Goal: Check status: Check status

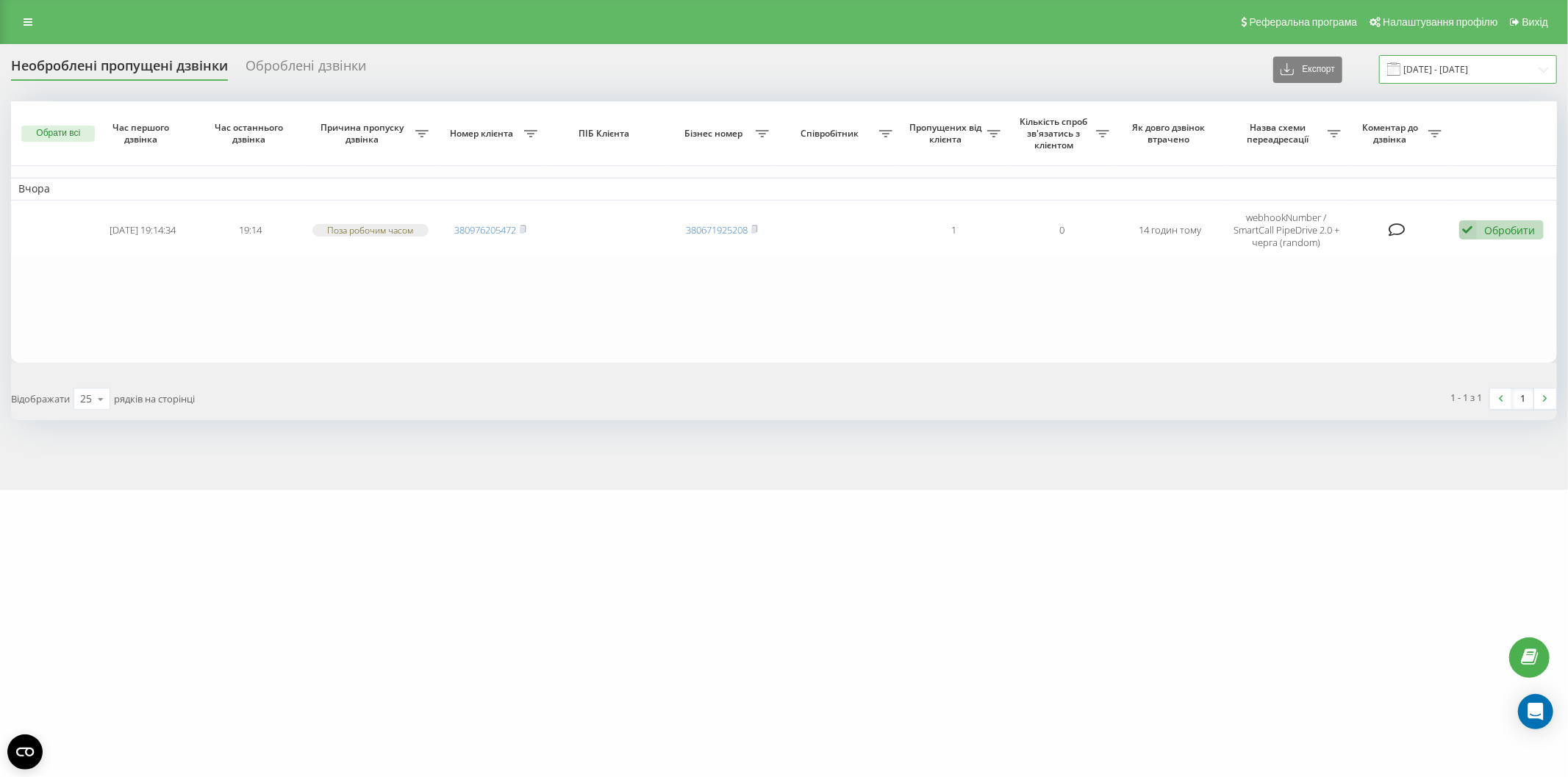
click at [1475, 72] on input "18.08.2025 - 19.08.2025" at bounding box center [1468, 69] width 178 height 29
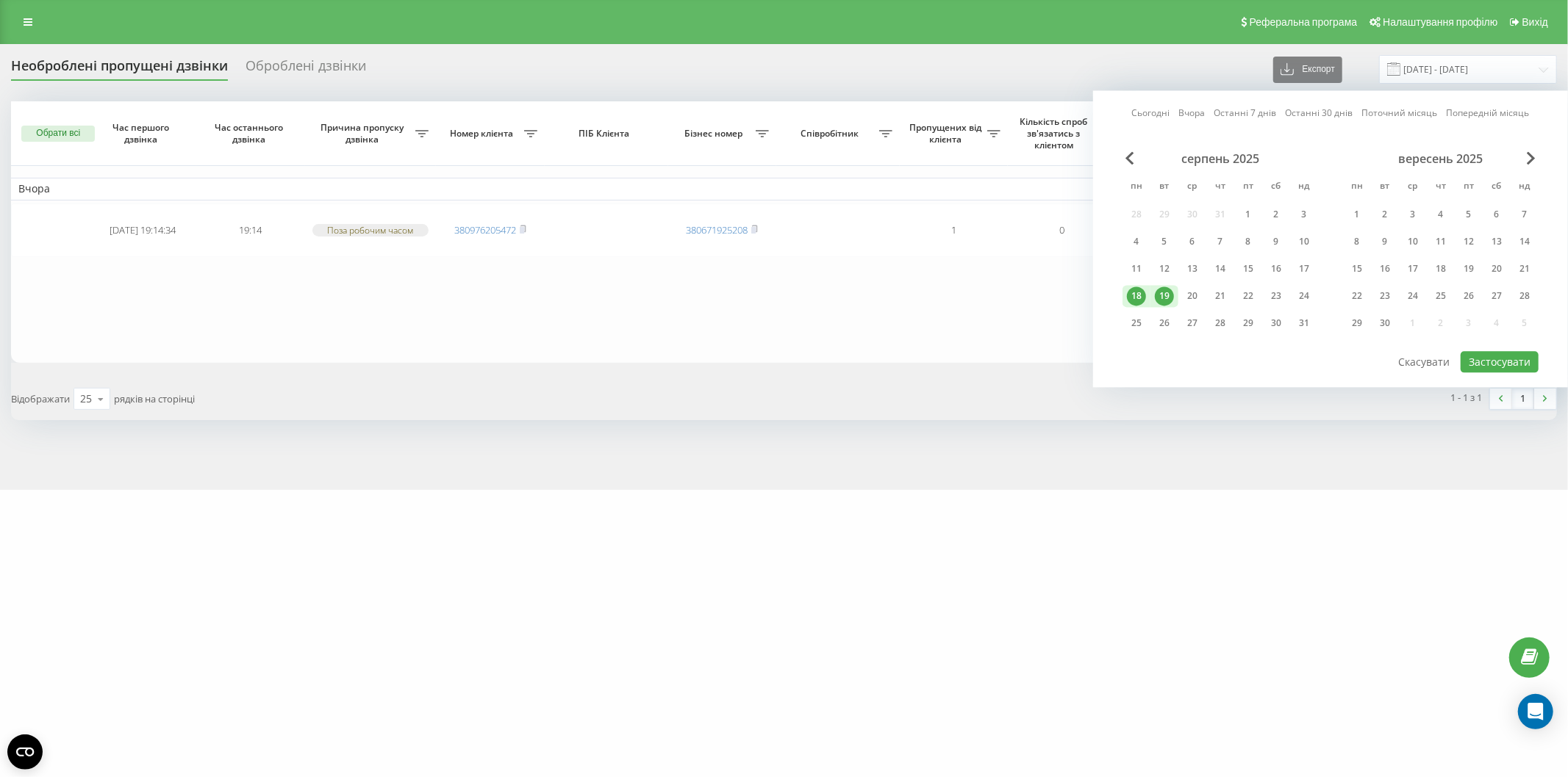
click at [1167, 298] on div "19" at bounding box center [1164, 296] width 19 height 19
drag, startPoint x: 1189, startPoint y: 291, endPoint x: 1342, endPoint y: 337, distance: 159.8
click at [1191, 291] on div "20" at bounding box center [1192, 296] width 19 height 19
click at [1514, 358] on button "Застосувати" at bounding box center [1500, 361] width 78 height 21
type input "19.08.2025 - 20.08.2025"
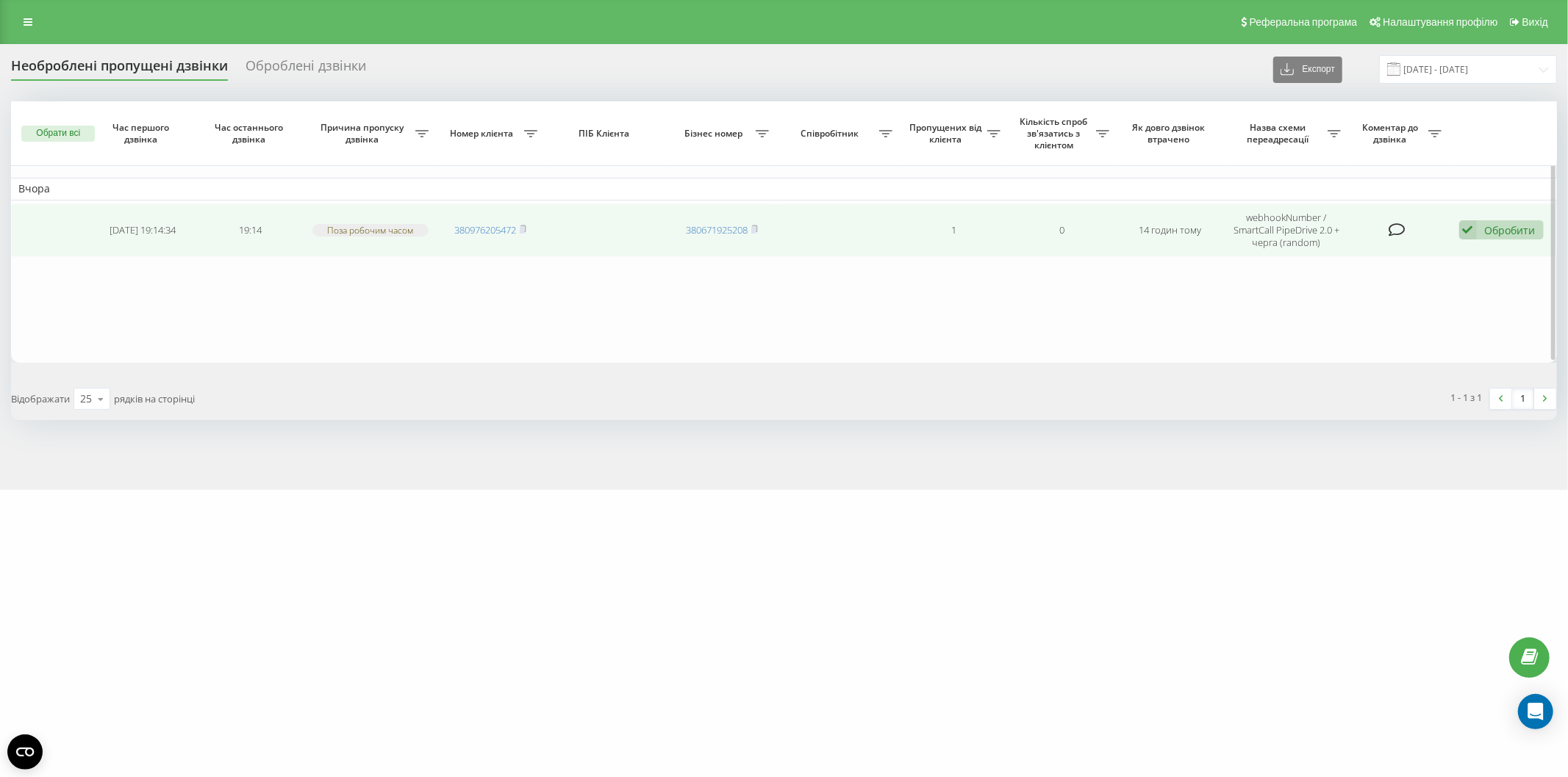
click at [521, 223] on span "380976205472" at bounding box center [490, 229] width 72 height 13
click at [524, 229] on rect at bounding box center [522, 230] width 5 height 7
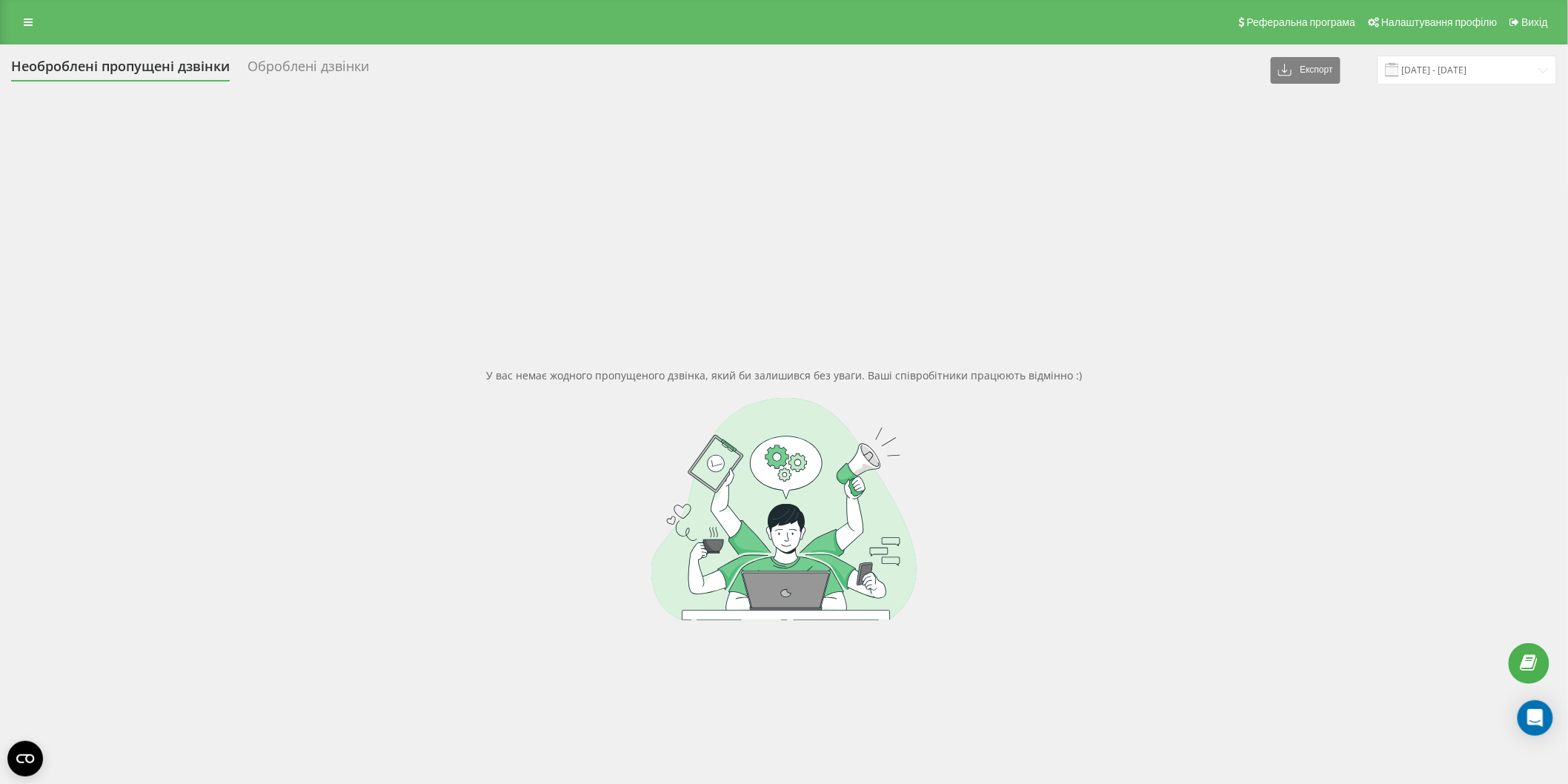
drag, startPoint x: 748, startPoint y: 316, endPoint x: 781, endPoint y: 294, distance: 39.7
click at [763, 304] on div "У вас немає жодного пропущеного дзвінка, який би залишився без уваги. Ваші спів…" at bounding box center [784, 494] width 1545 height 784
drag, startPoint x: 1457, startPoint y: 63, endPoint x: 1456, endPoint y: 71, distance: 8.1
click at [1456, 71] on input "19.08.2025 - 20.08.2025" at bounding box center [1467, 70] width 180 height 29
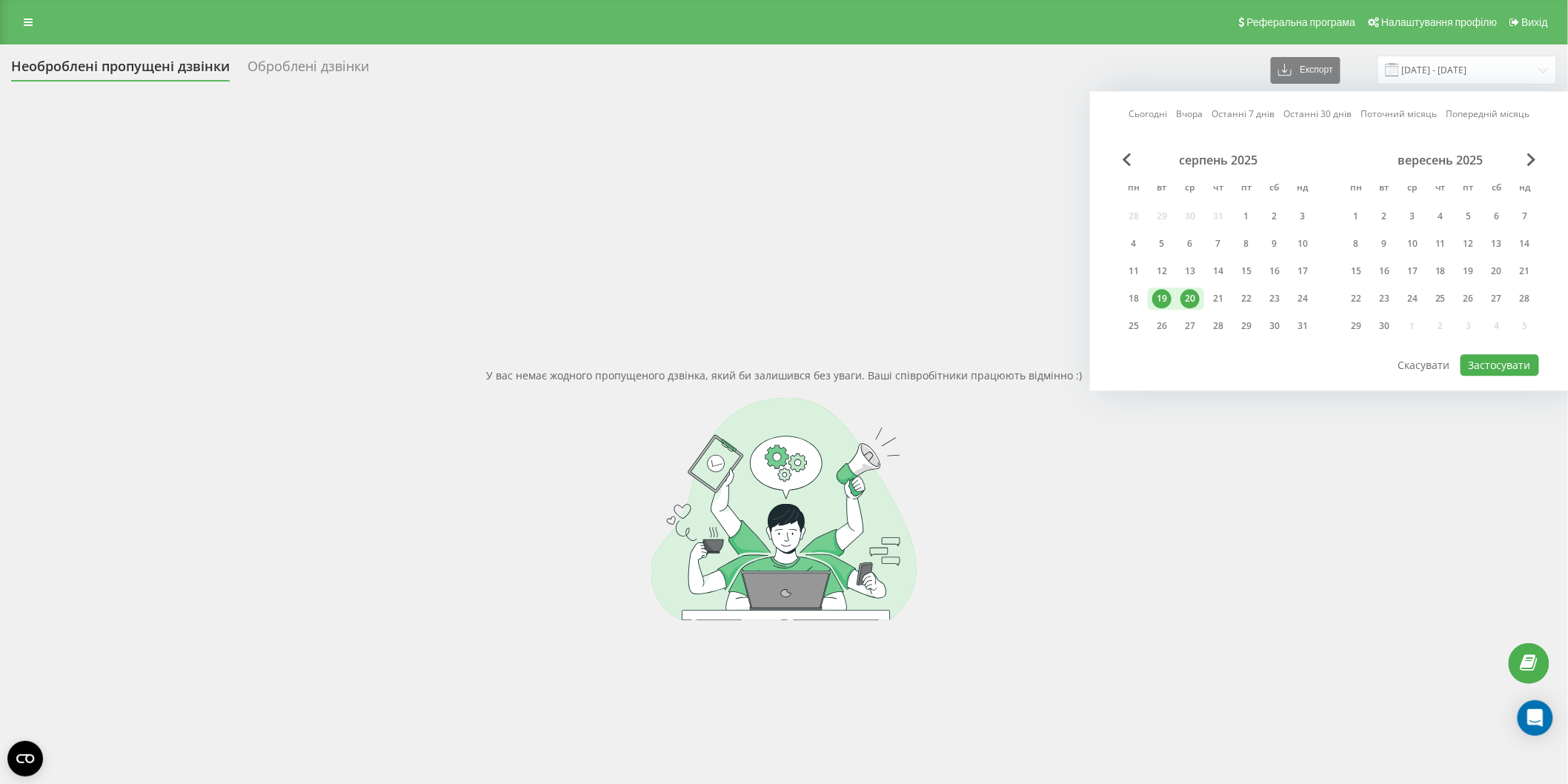
drag, startPoint x: 1133, startPoint y: 302, endPoint x: 1173, endPoint y: 304, distance: 40.0
click at [1141, 301] on div "18" at bounding box center [1133, 298] width 20 height 20
click at [1195, 297] on div "20" at bounding box center [1190, 298] width 20 height 20
click at [1479, 360] on button "Застосувати" at bounding box center [1500, 364] width 78 height 21
type input "[DATE] - [DATE]"
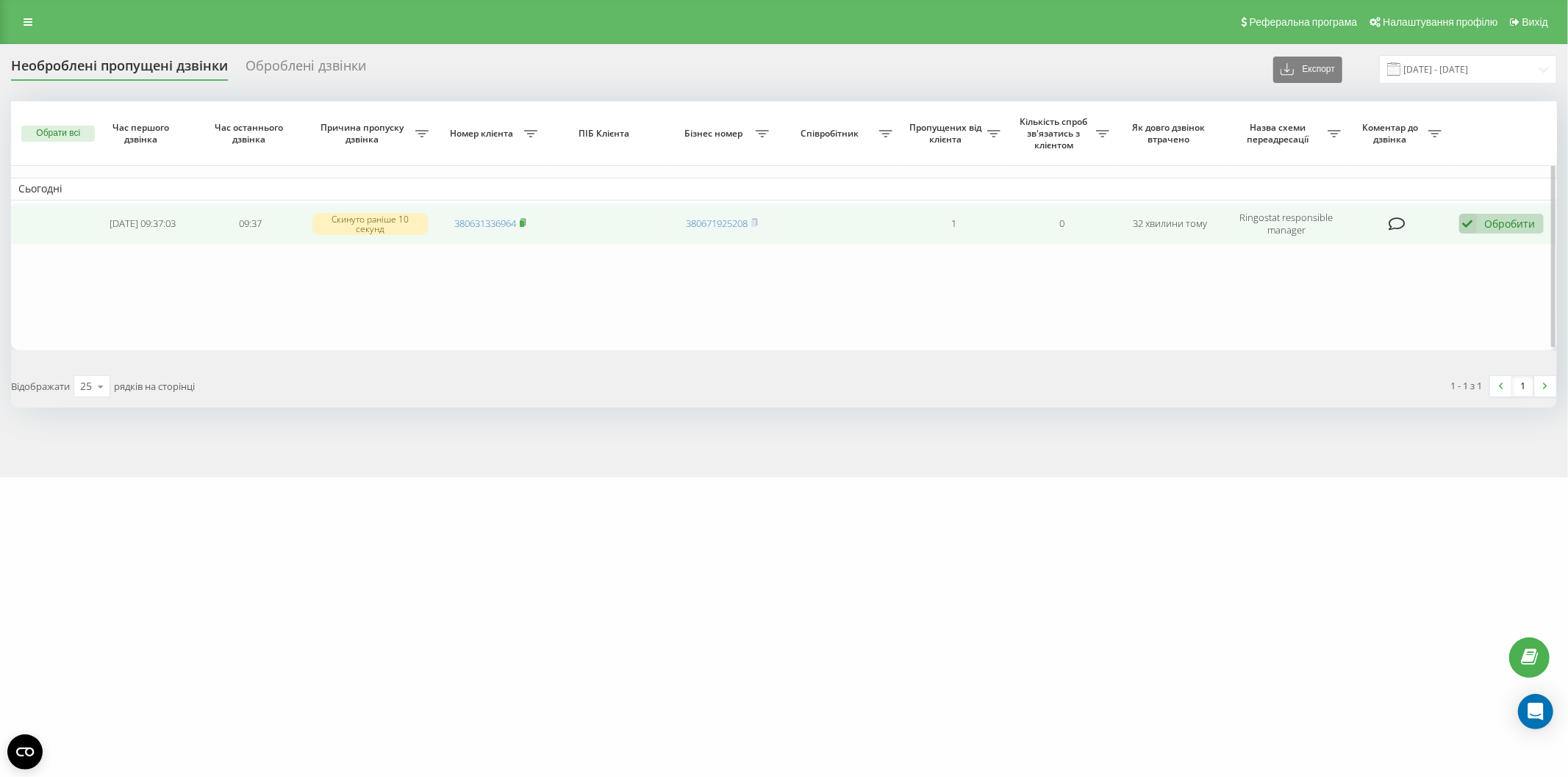
click at [524, 224] on rect at bounding box center [522, 223] width 5 height 7
click at [1515, 229] on div "Обробити" at bounding box center [1510, 224] width 51 height 14
click at [1510, 252] on div "Не вдалося зв'язатися" at bounding box center [1405, 247] width 275 height 26
